Goal: Information Seeking & Learning: Learn about a topic

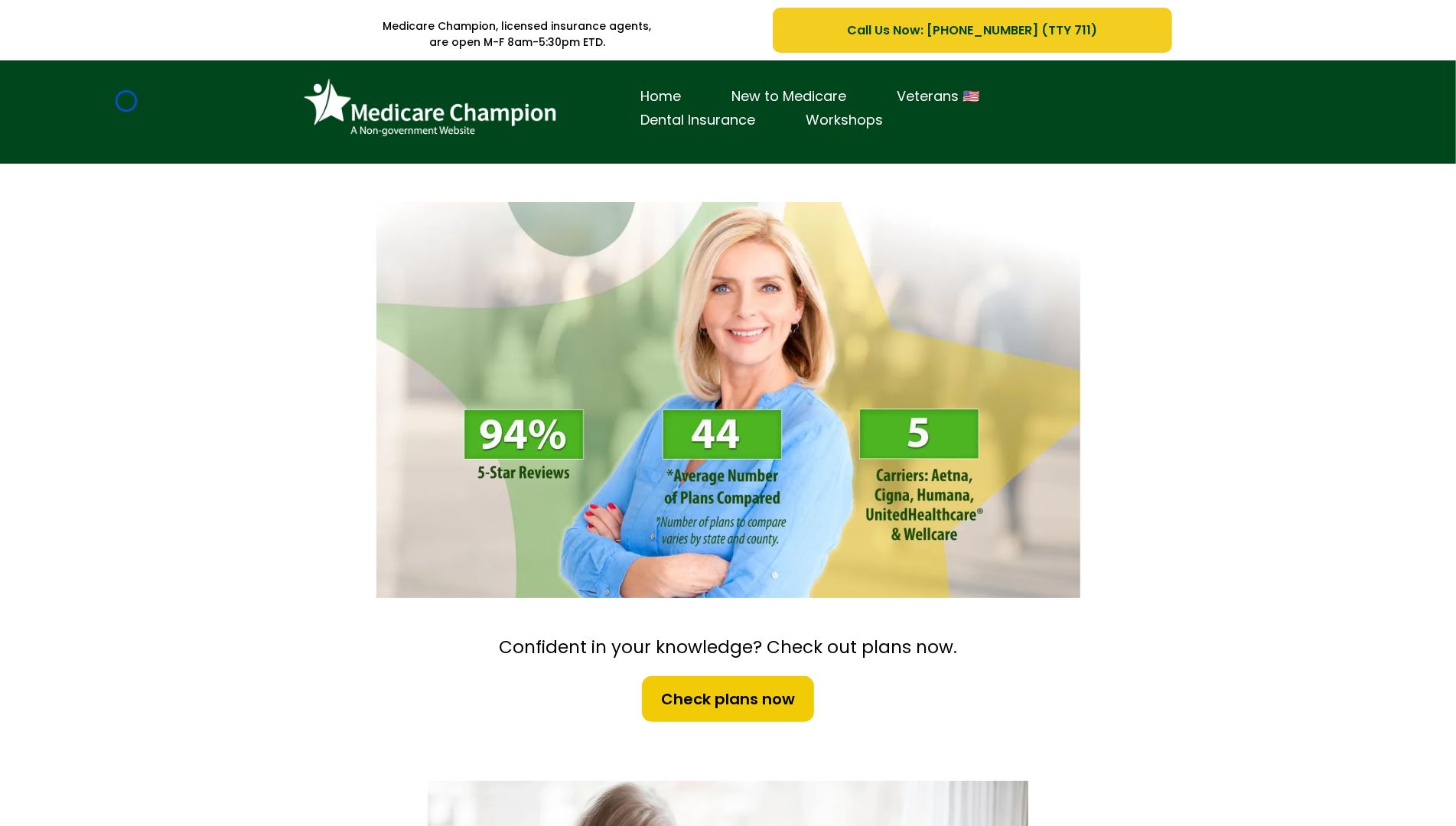
click at [127, 101] on div "Home New to Medicare Veterans 🇺🇸 Dental Insurance Workshops" at bounding box center [728, 111] width 1456 height 103
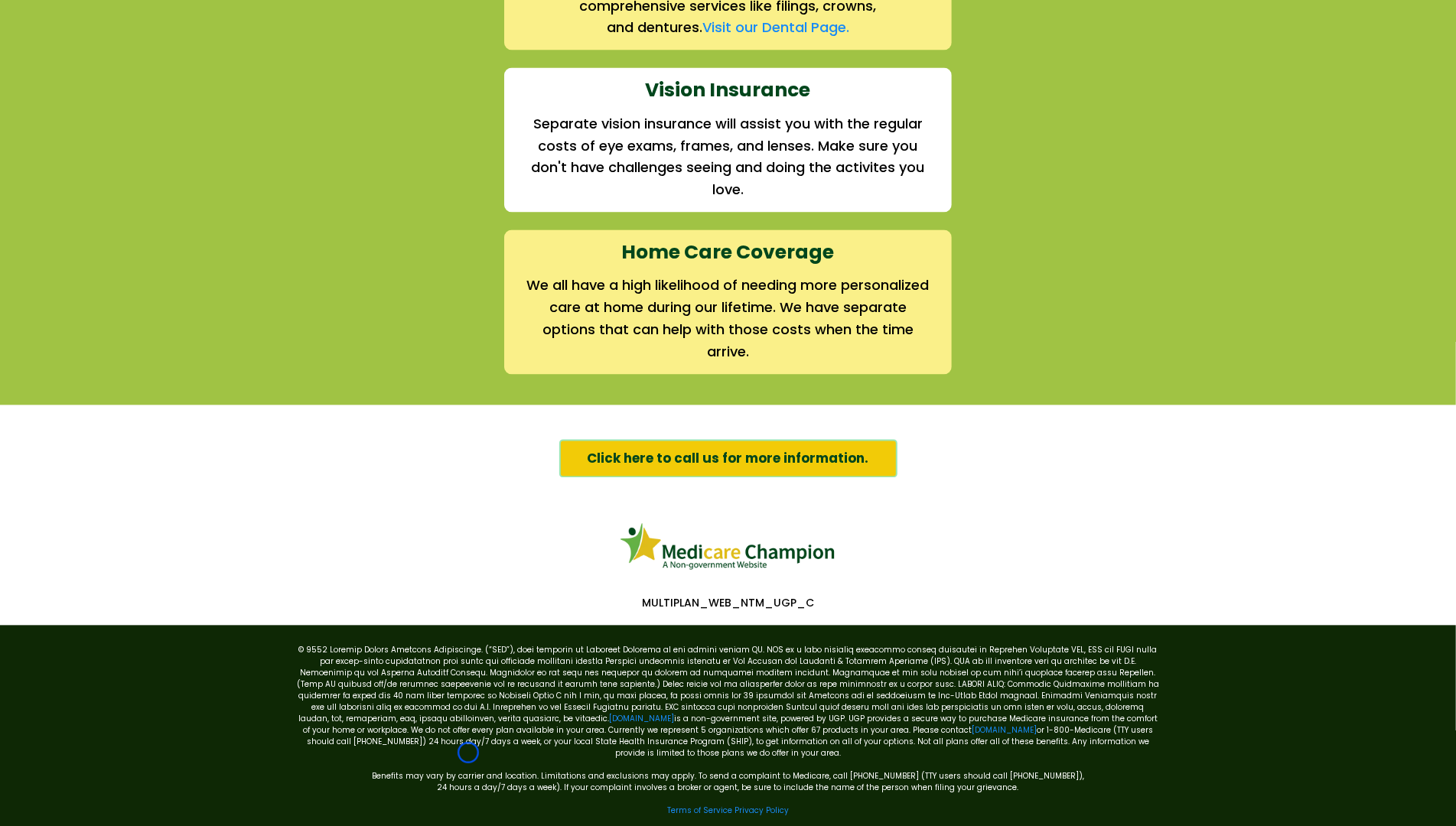
scroll to position [2204, 0]
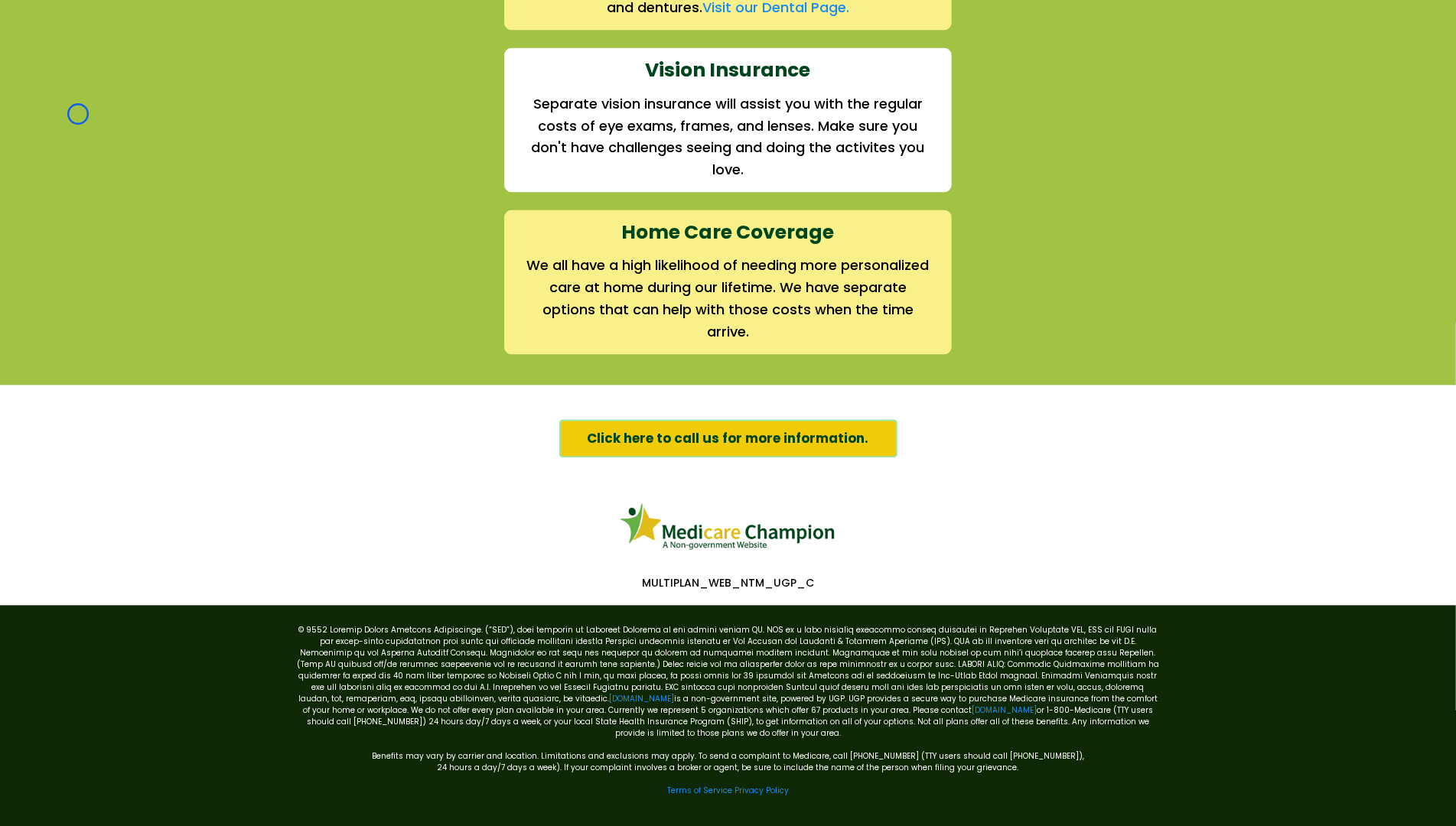
scroll to position [0, 0]
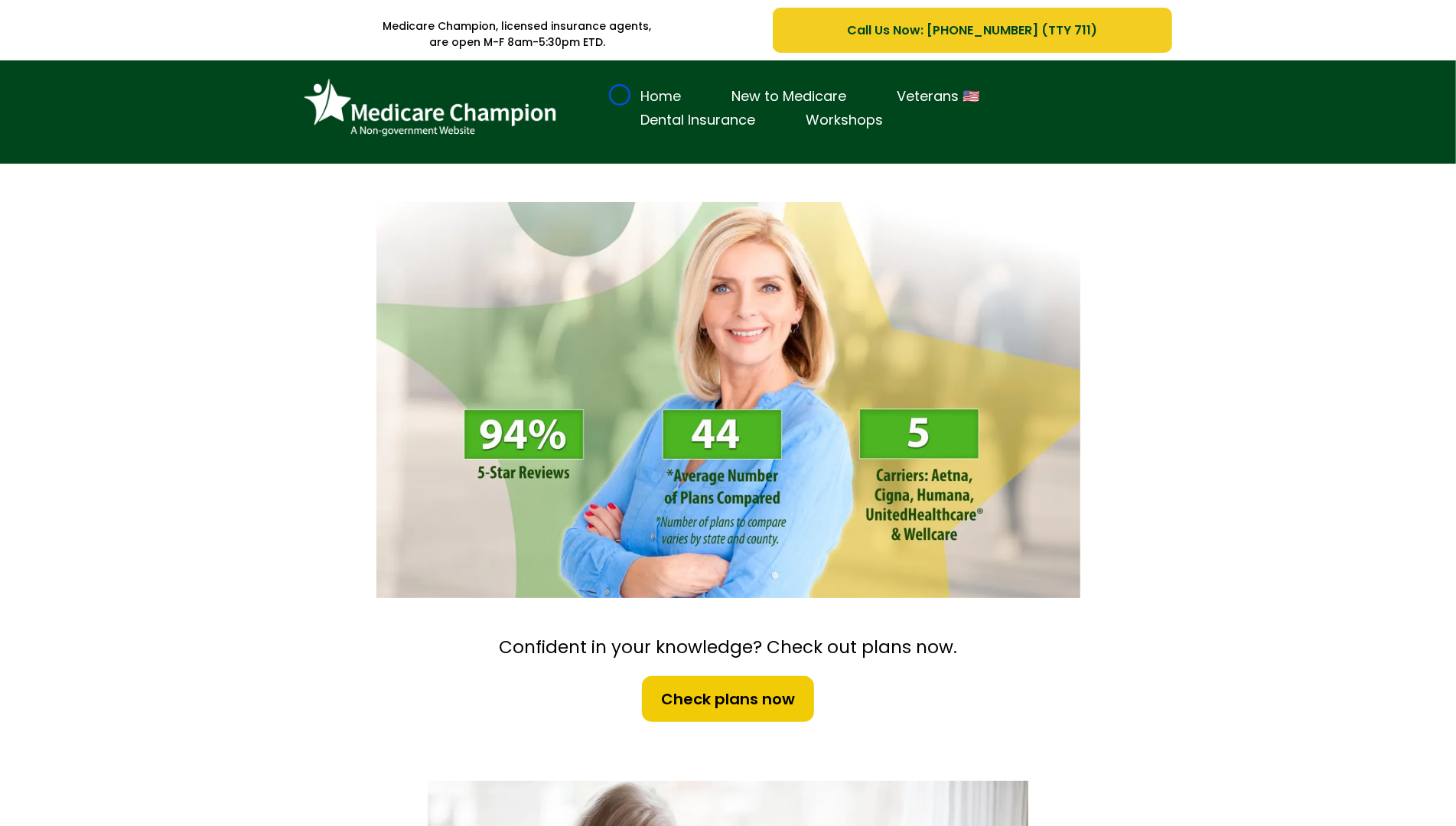
click at [619, 95] on link "Home" at bounding box center [661, 96] width 91 height 23
click at [93, 142] on div "Home New to Medicare Veterans 🇺🇸 Dental Insurance Workshops" at bounding box center [728, 111] width 1456 height 103
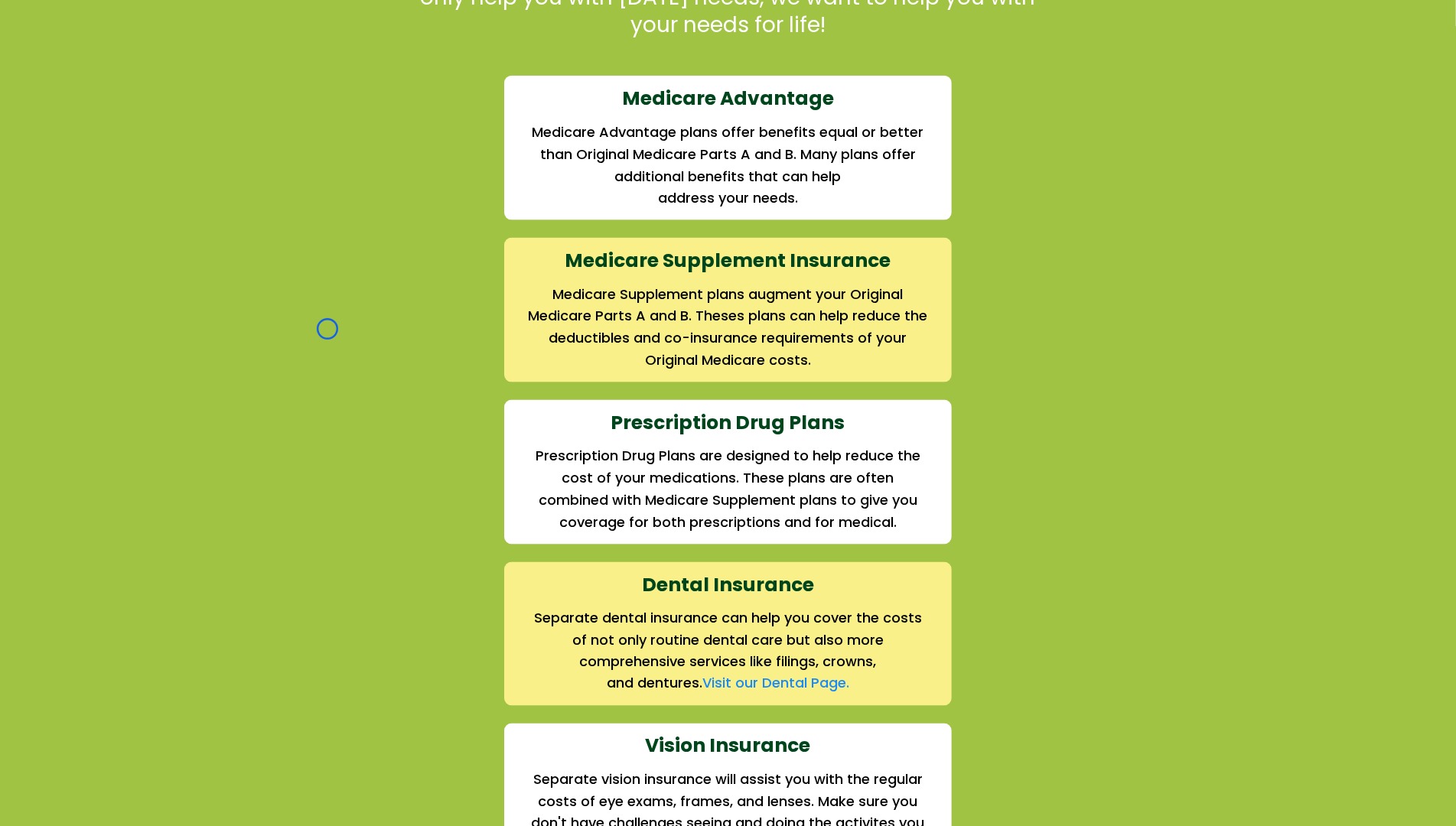
scroll to position [1587, 0]
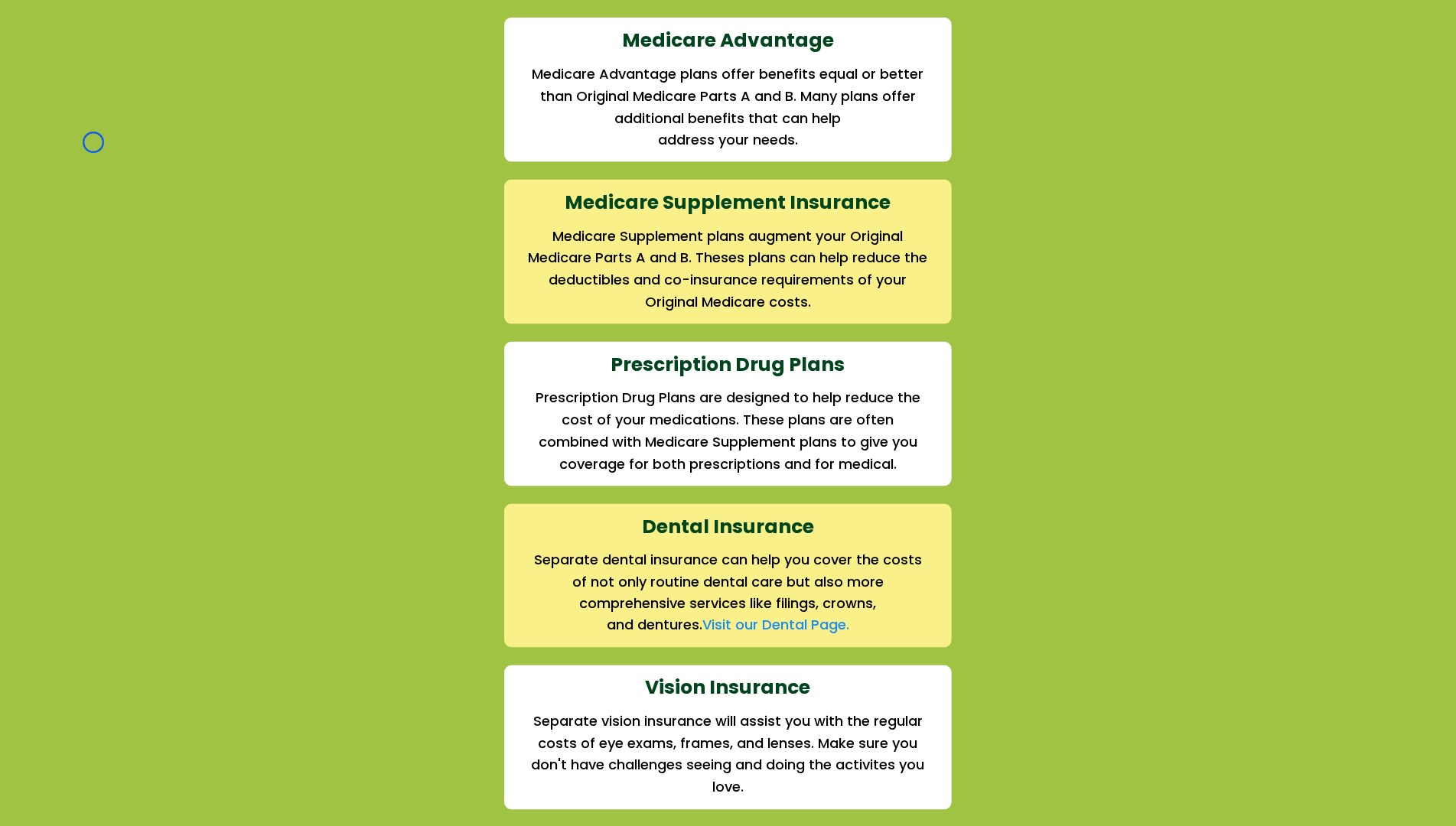
click at [93, 142] on div "We offer the full suite of options for Medicare recipients Every person has a u…" at bounding box center [728, 408] width 1456 height 1186
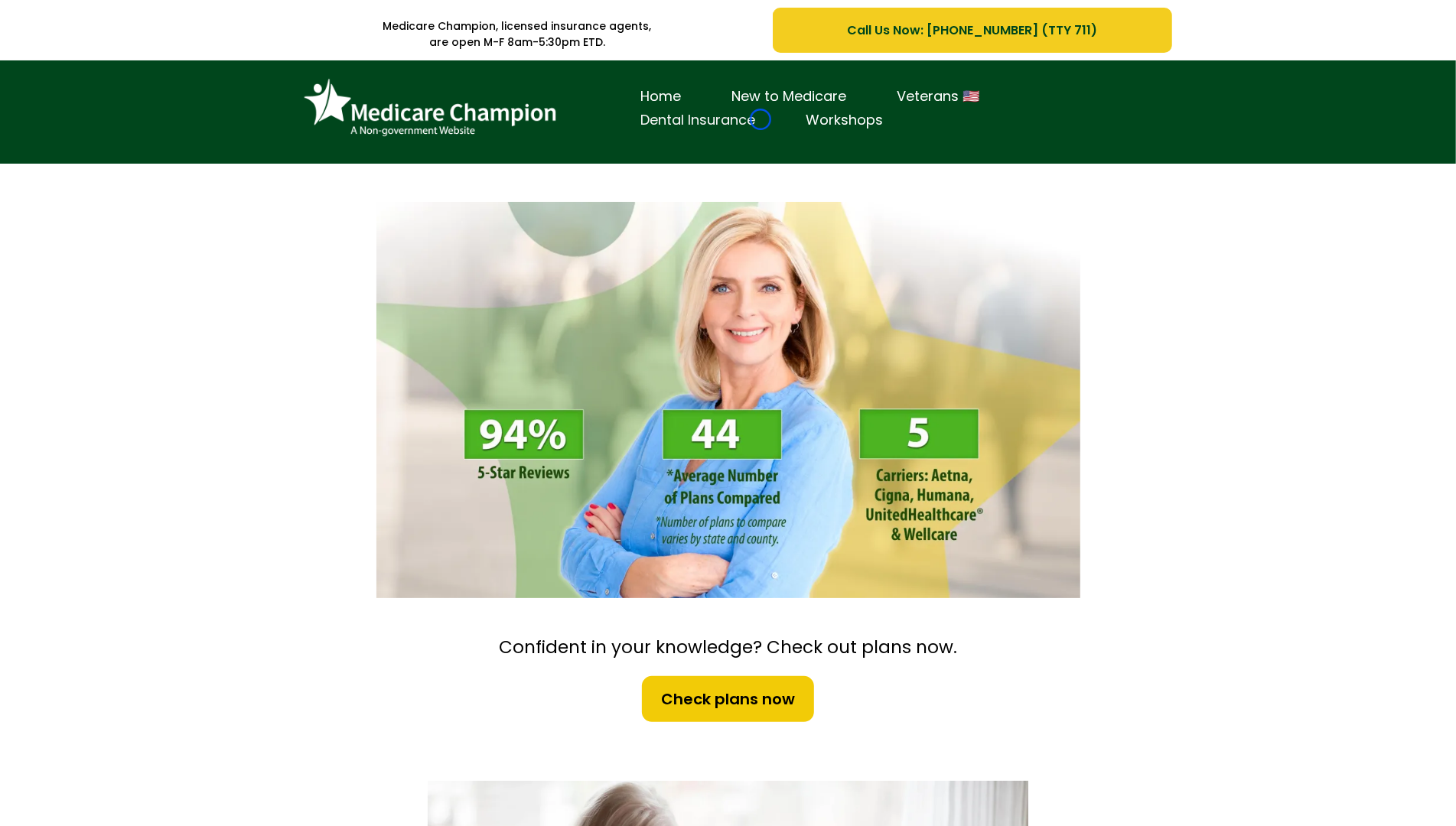
click at [760, 119] on link "Dental Insurance" at bounding box center [698, 121] width 165 height 23
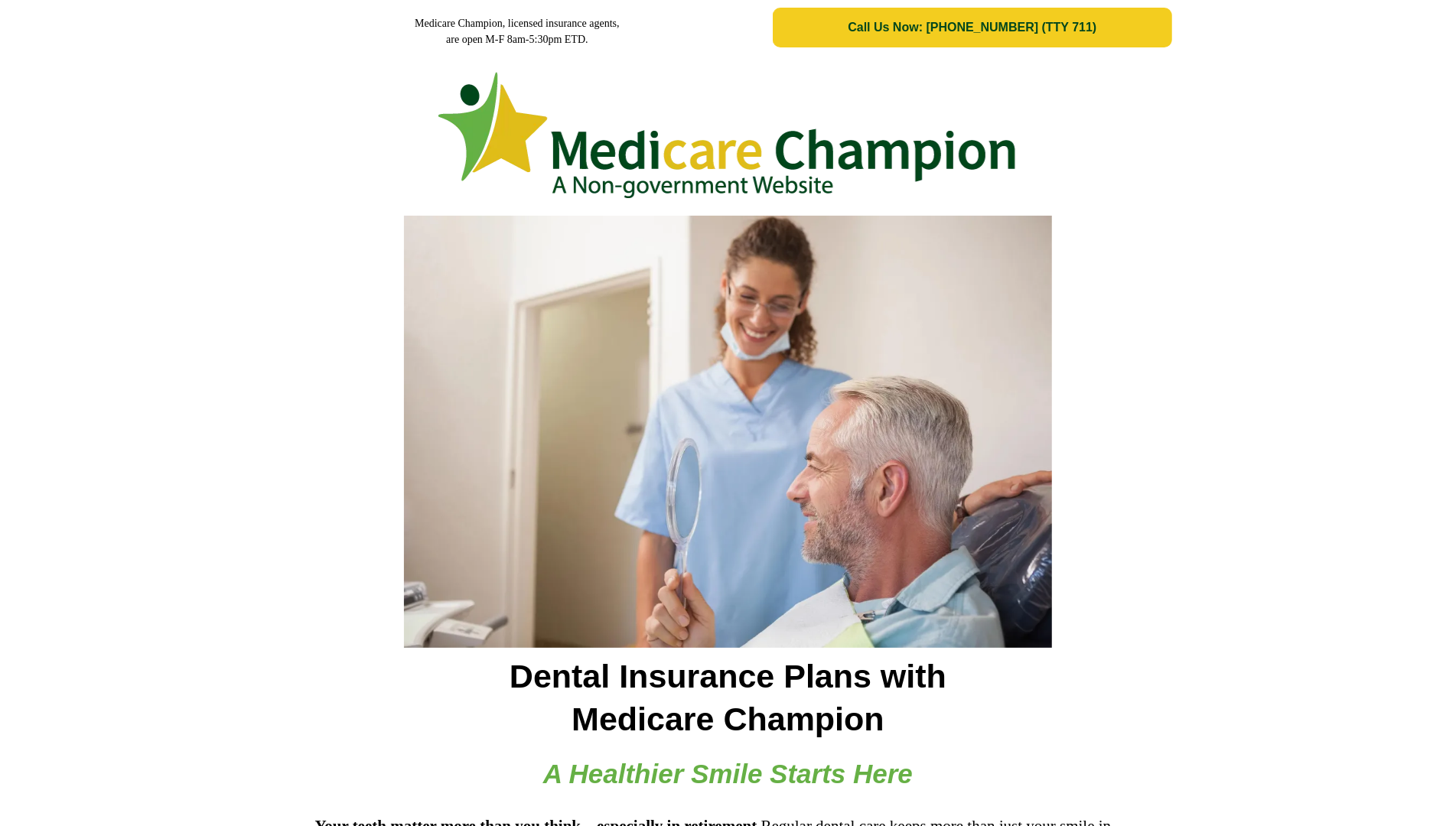
click at [760, 119] on img at bounding box center [728, 135] width 584 height 145
click at [89, 121] on div at bounding box center [728, 132] width 1456 height 153
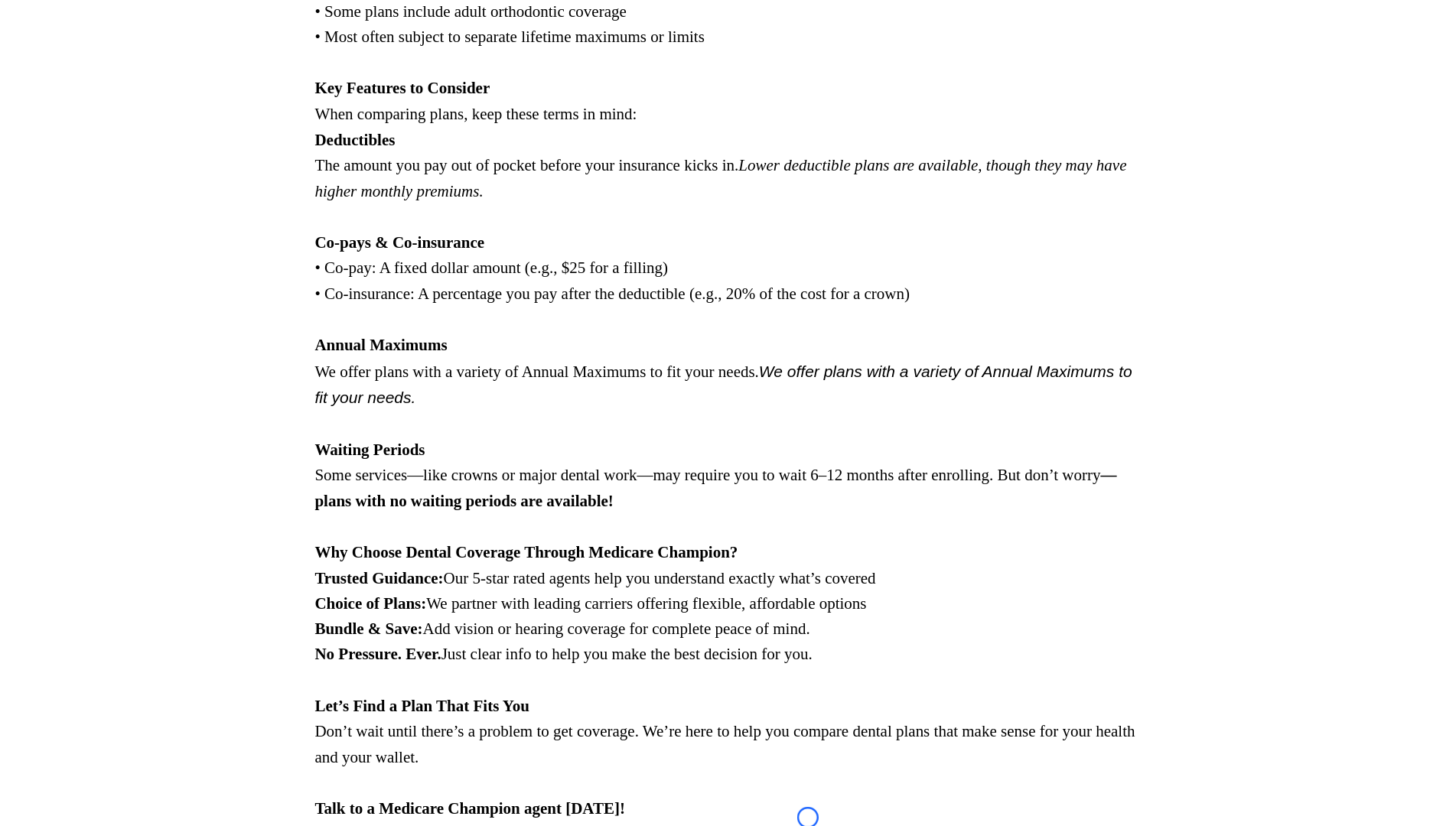
scroll to position [1609, 0]
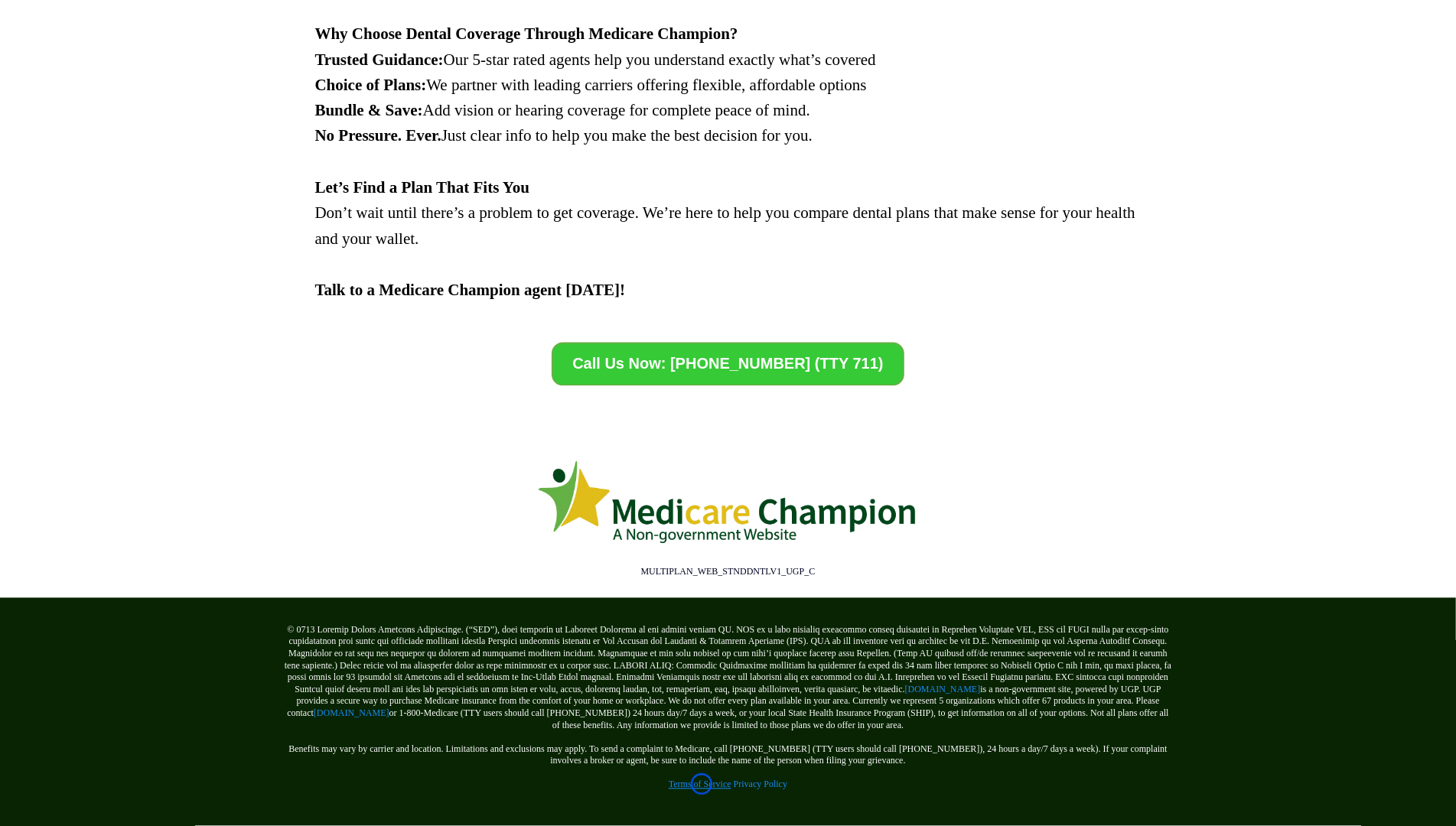
click at [702, 783] on link "Terms of Service" at bounding box center [700, 784] width 63 height 11
click at [326, 714] on link "[DOMAIN_NAME]" at bounding box center [351, 713] width 75 height 11
click at [905, 694] on link "[DOMAIN_NAME]" at bounding box center [943, 689] width 75 height 11
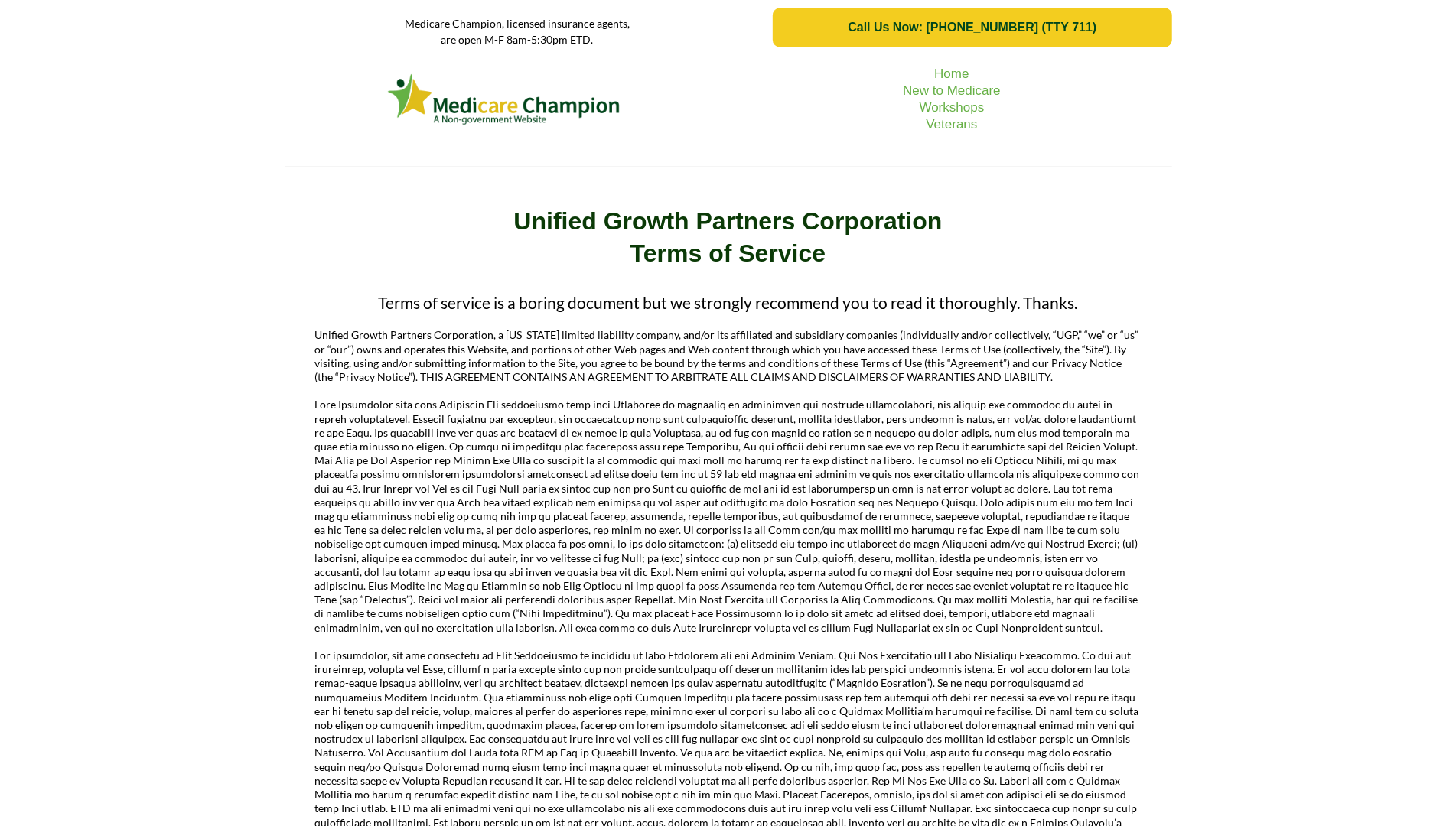
click at [144, 151] on div "Home New to Medicare Workshops Veterans" at bounding box center [728, 117] width 1456 height 124
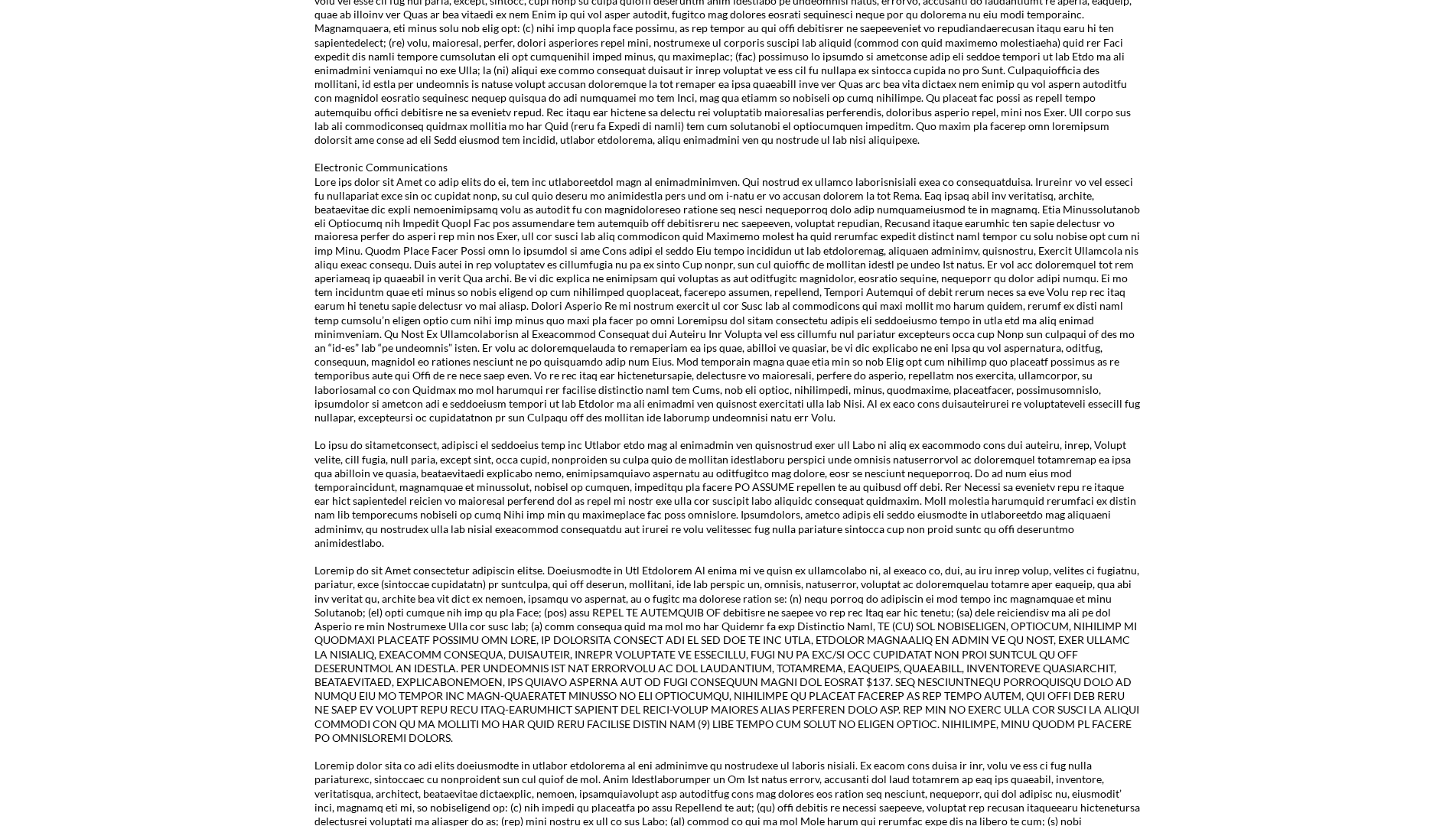
scroll to position [2037, 0]
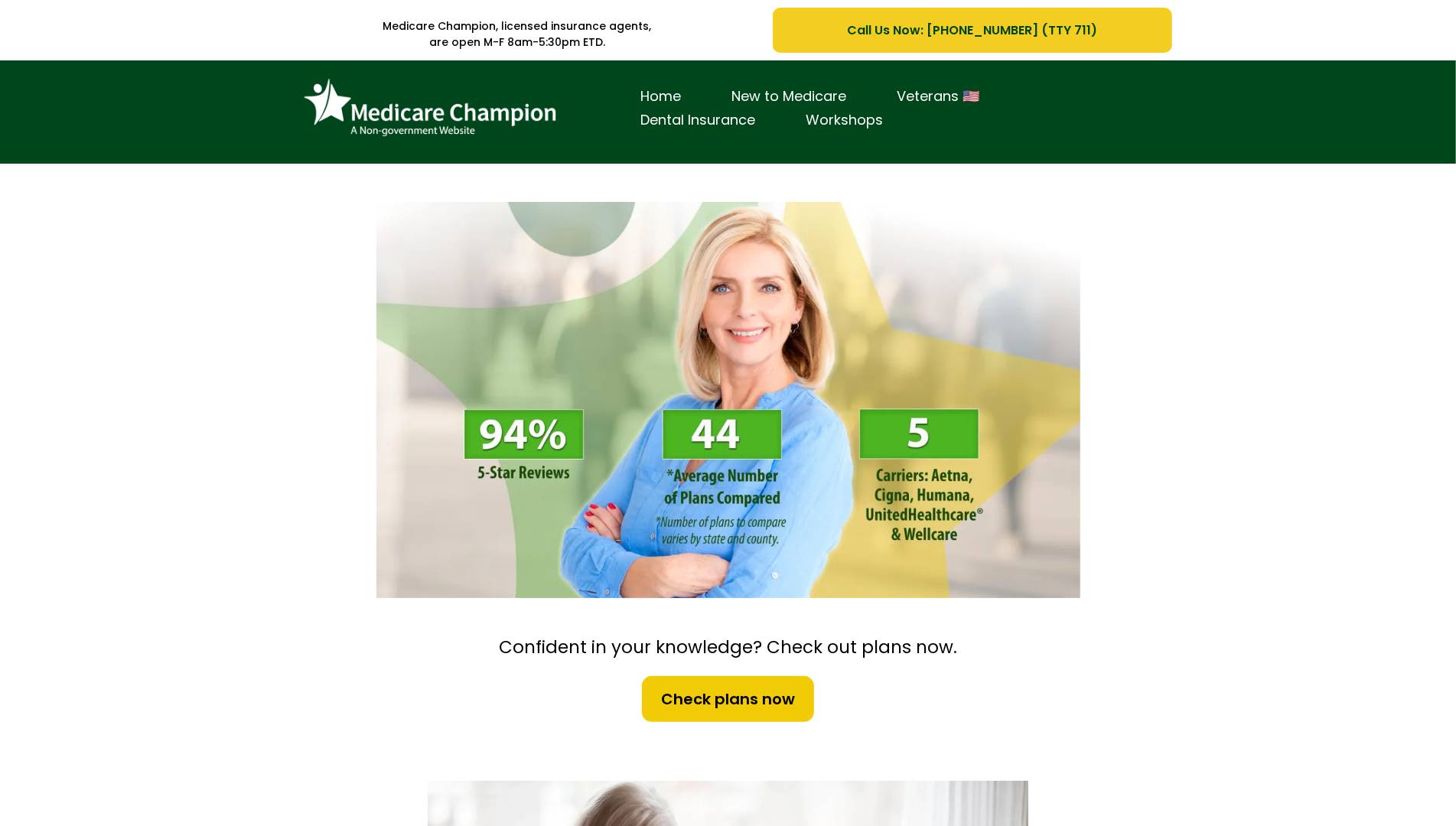
click at [111, 106] on div "Home New to Medicare Veterans 🇺🇸 Dental Insurance Workshops" at bounding box center [728, 111] width 1456 height 103
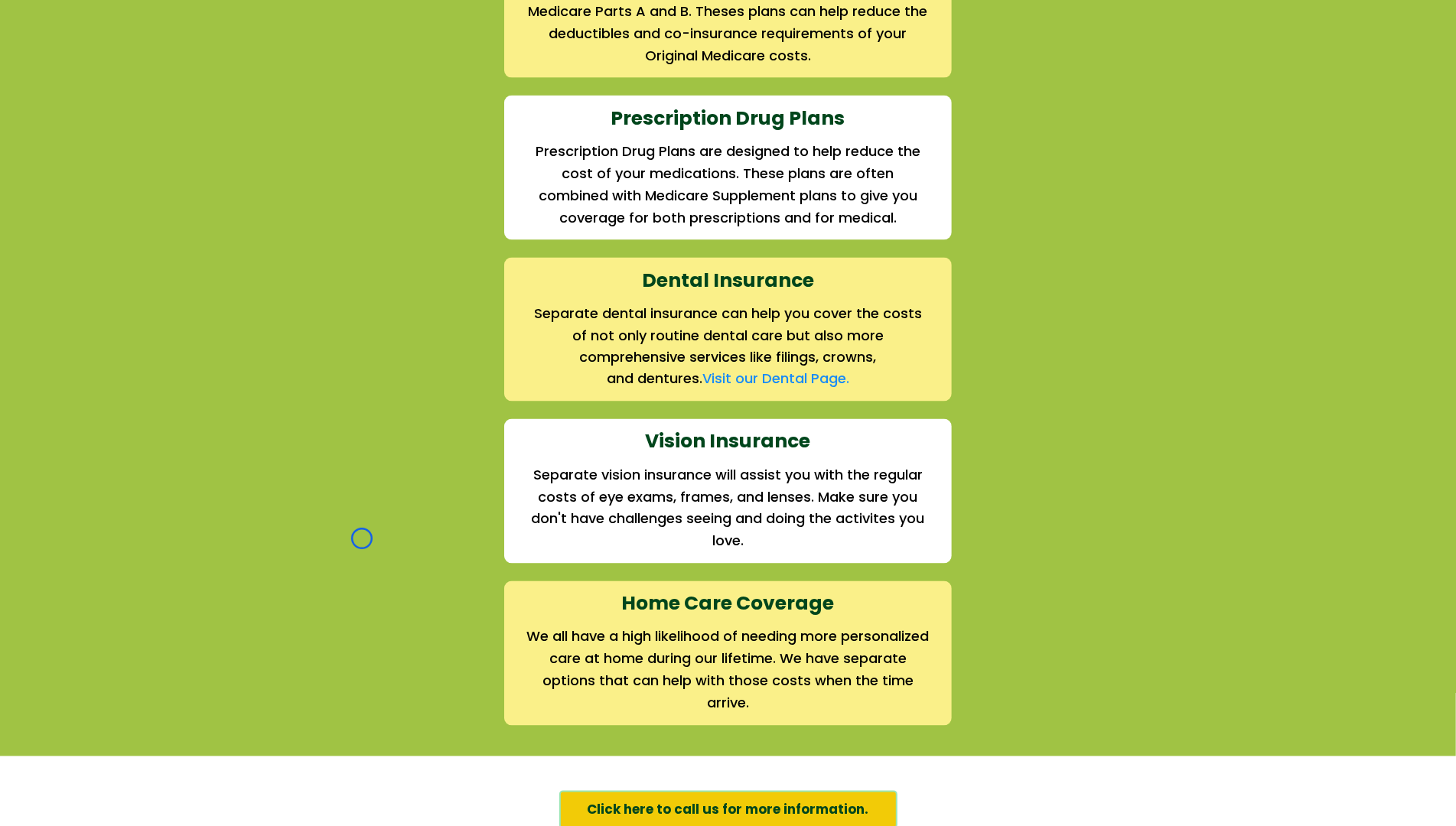
scroll to position [1861, 0]
